Goal: Task Accomplishment & Management: Manage account settings

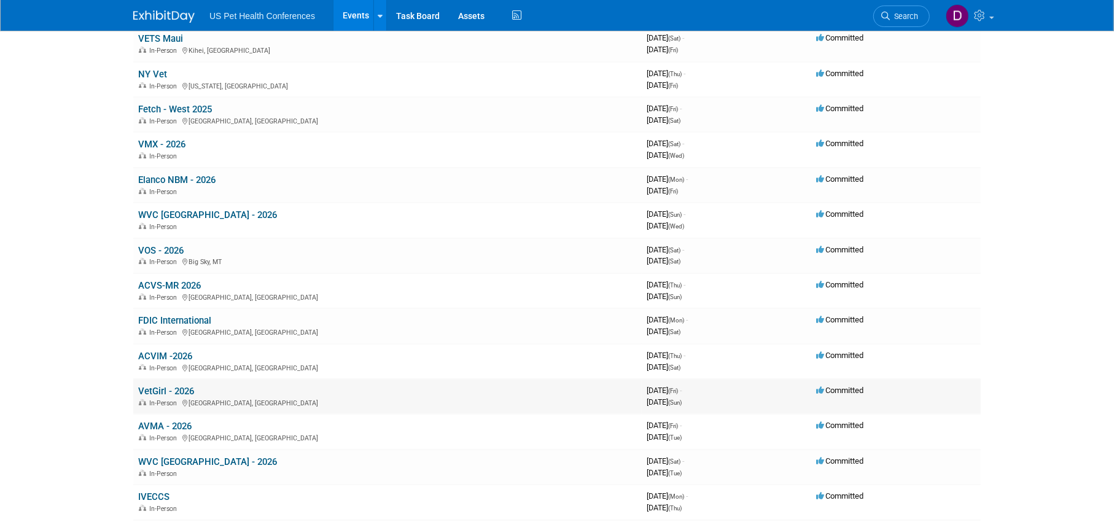
scroll to position [307, 0]
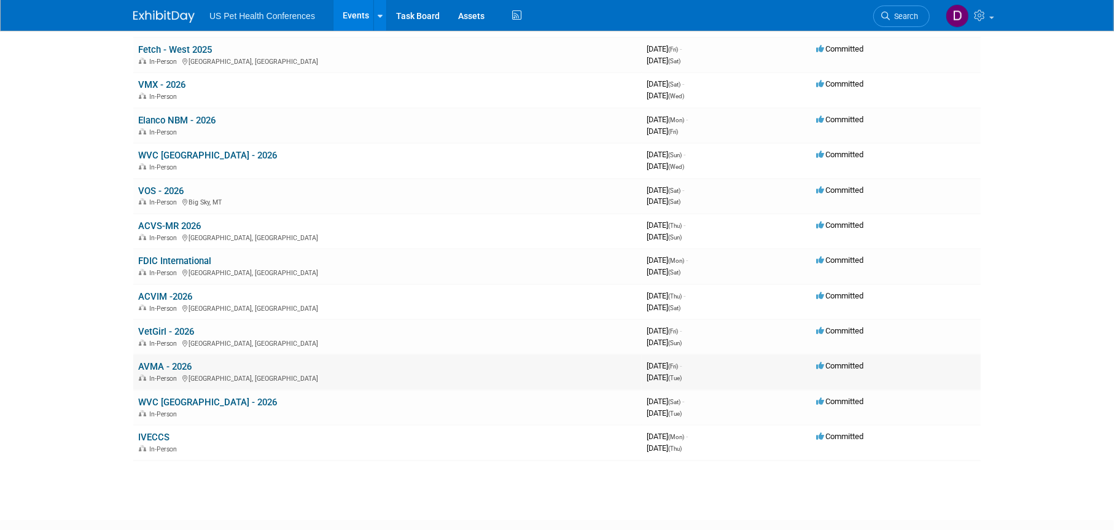
click at [187, 363] on link "AVMA - 2026" at bounding box center [164, 366] width 53 height 11
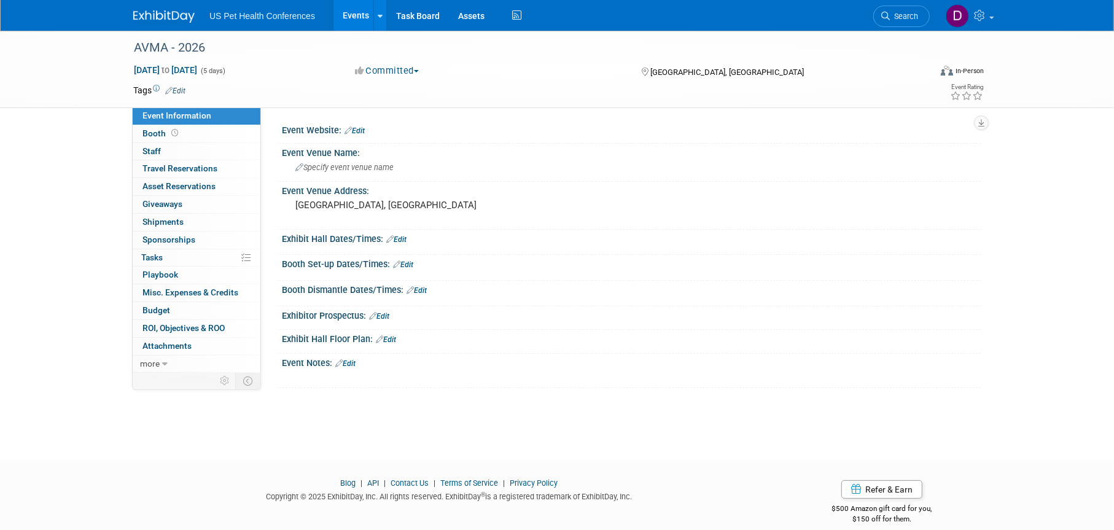
click at [394, 339] on link "Edit" at bounding box center [386, 339] width 20 height 9
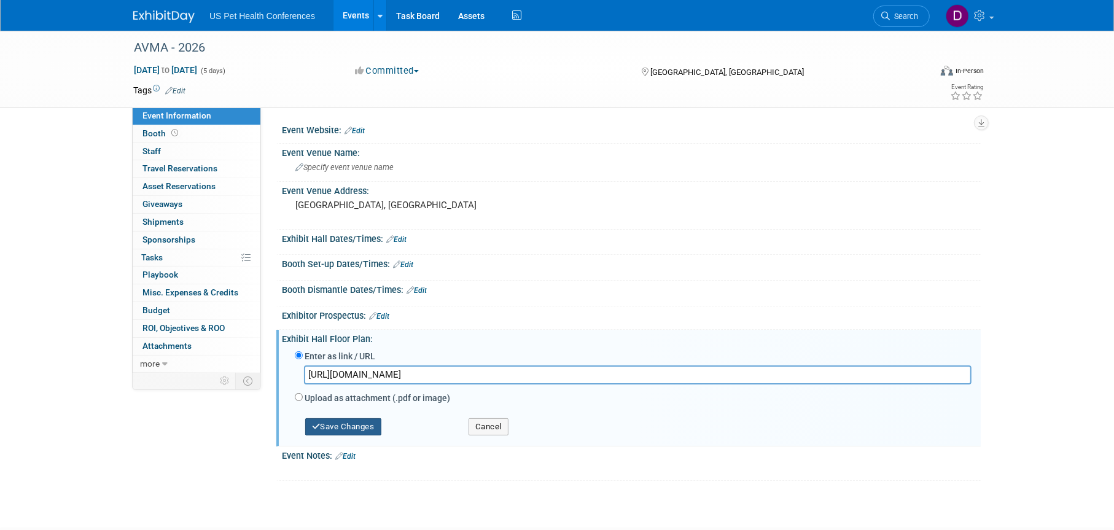
type input "https://s1.goeshow.com/avma/annual/2026/exhibitor_exhibit_map.cfm"
click at [356, 423] on button "Save Changes" at bounding box center [343, 426] width 76 height 17
